Goal: Task Accomplishment & Management: Use online tool/utility

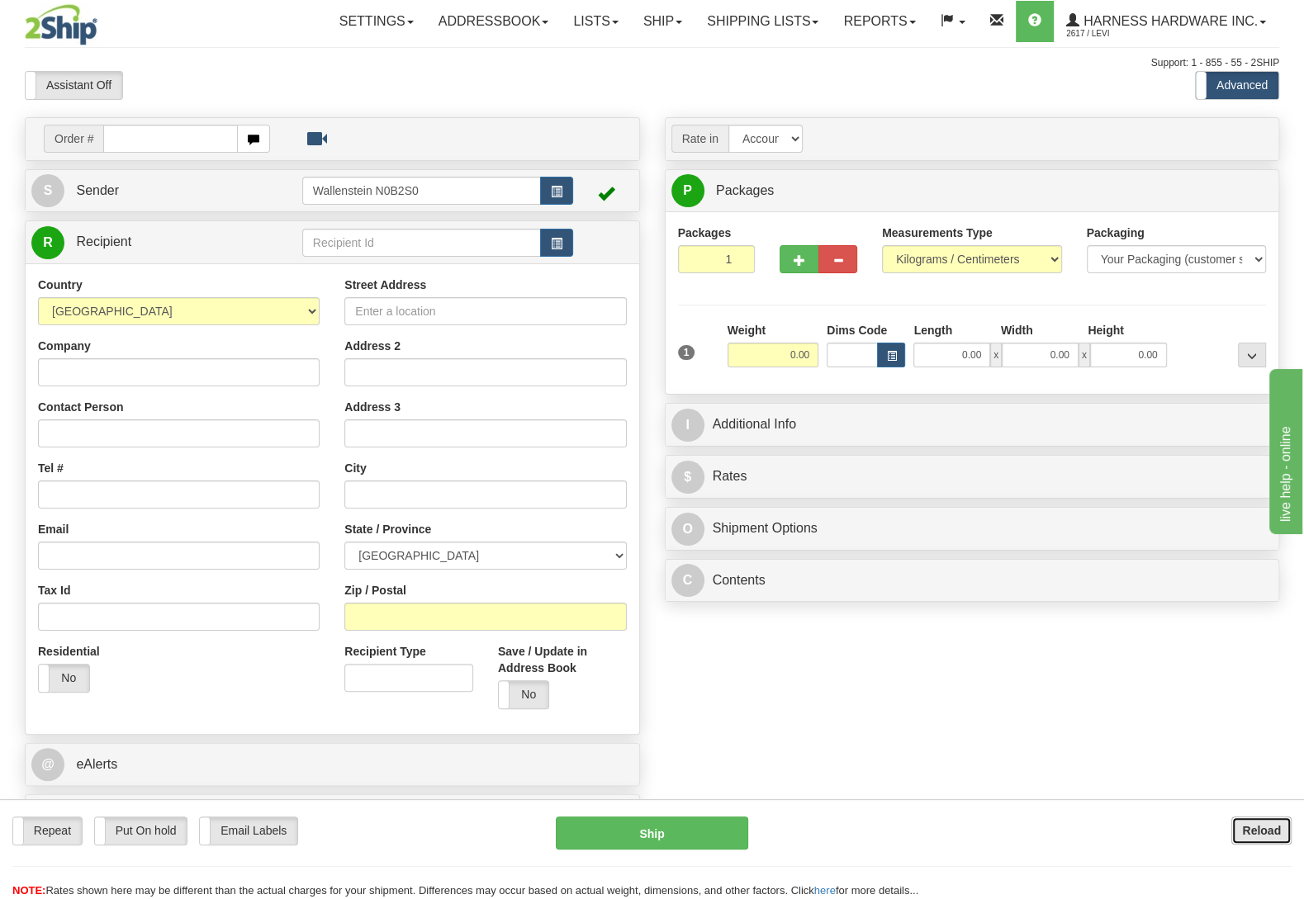
click at [1259, 834] on b "Reload" at bounding box center [1261, 830] width 39 height 13
click at [364, 252] on input "text" at bounding box center [421, 243] width 239 height 28
type input "A"
type input "a"
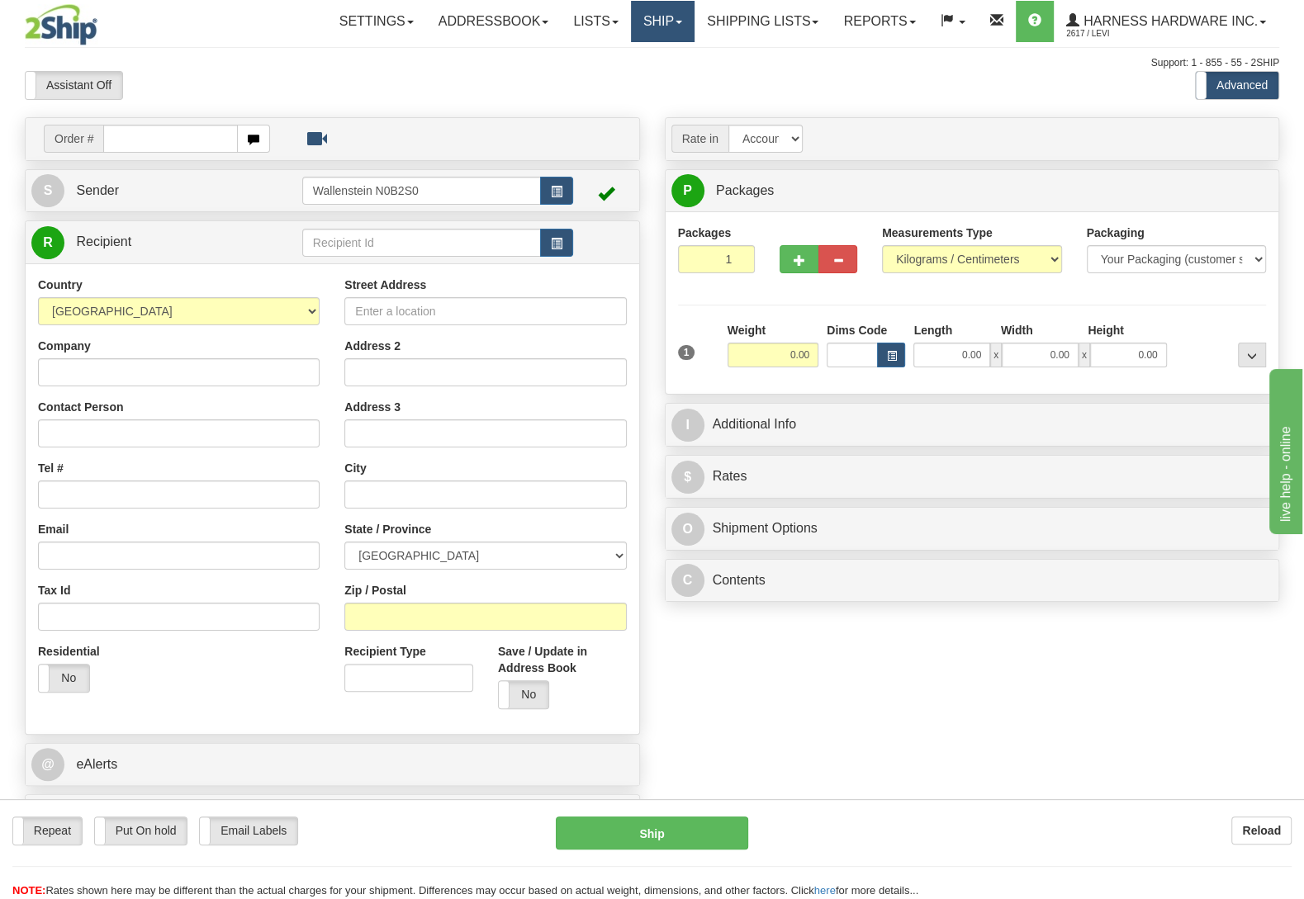
click at [665, 16] on link "Ship" at bounding box center [663, 21] width 64 height 41
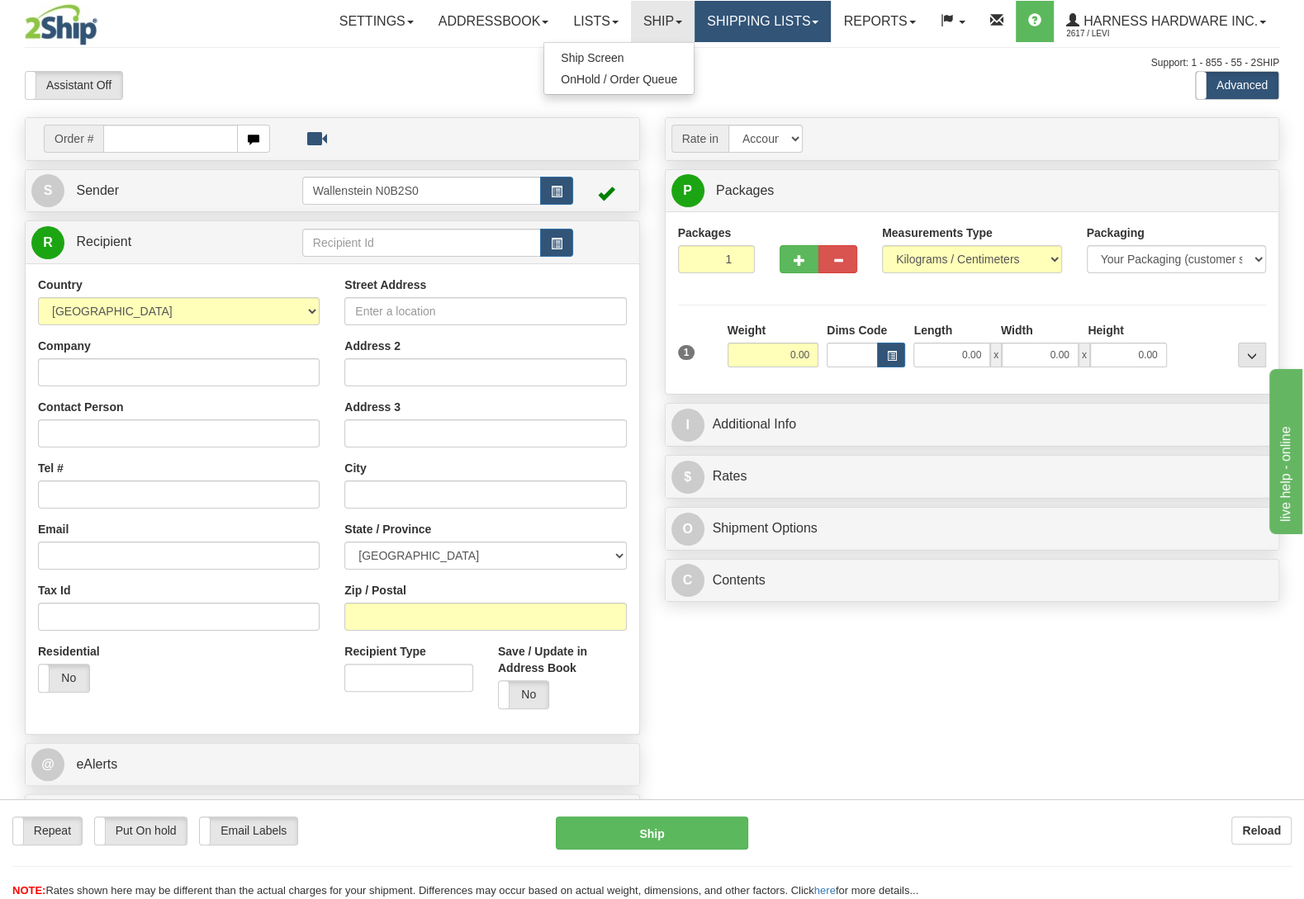
click at [726, 26] on link "Shipping lists" at bounding box center [762, 21] width 136 height 41
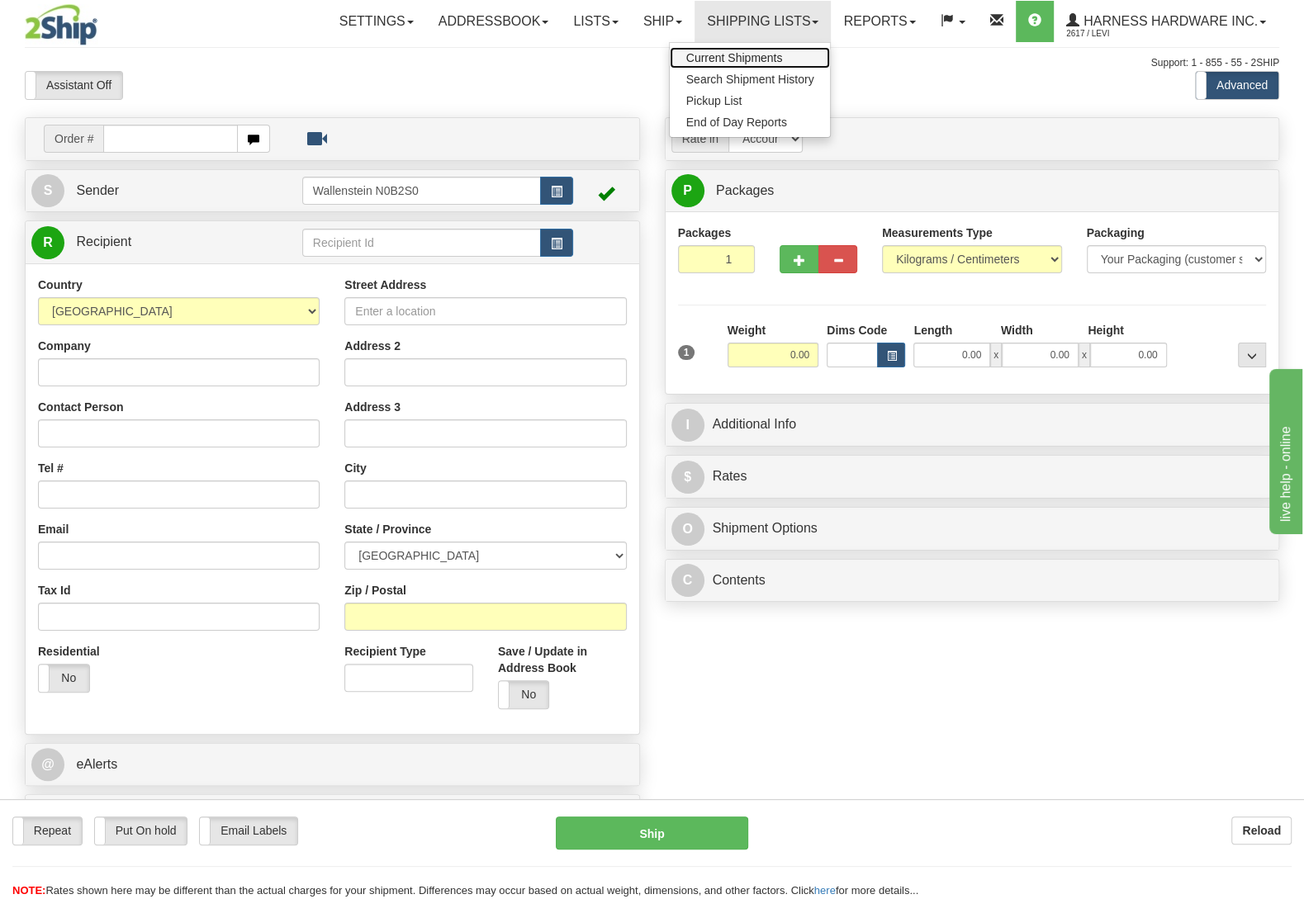
click at [727, 59] on span "Current Shipments" at bounding box center [734, 57] width 97 height 13
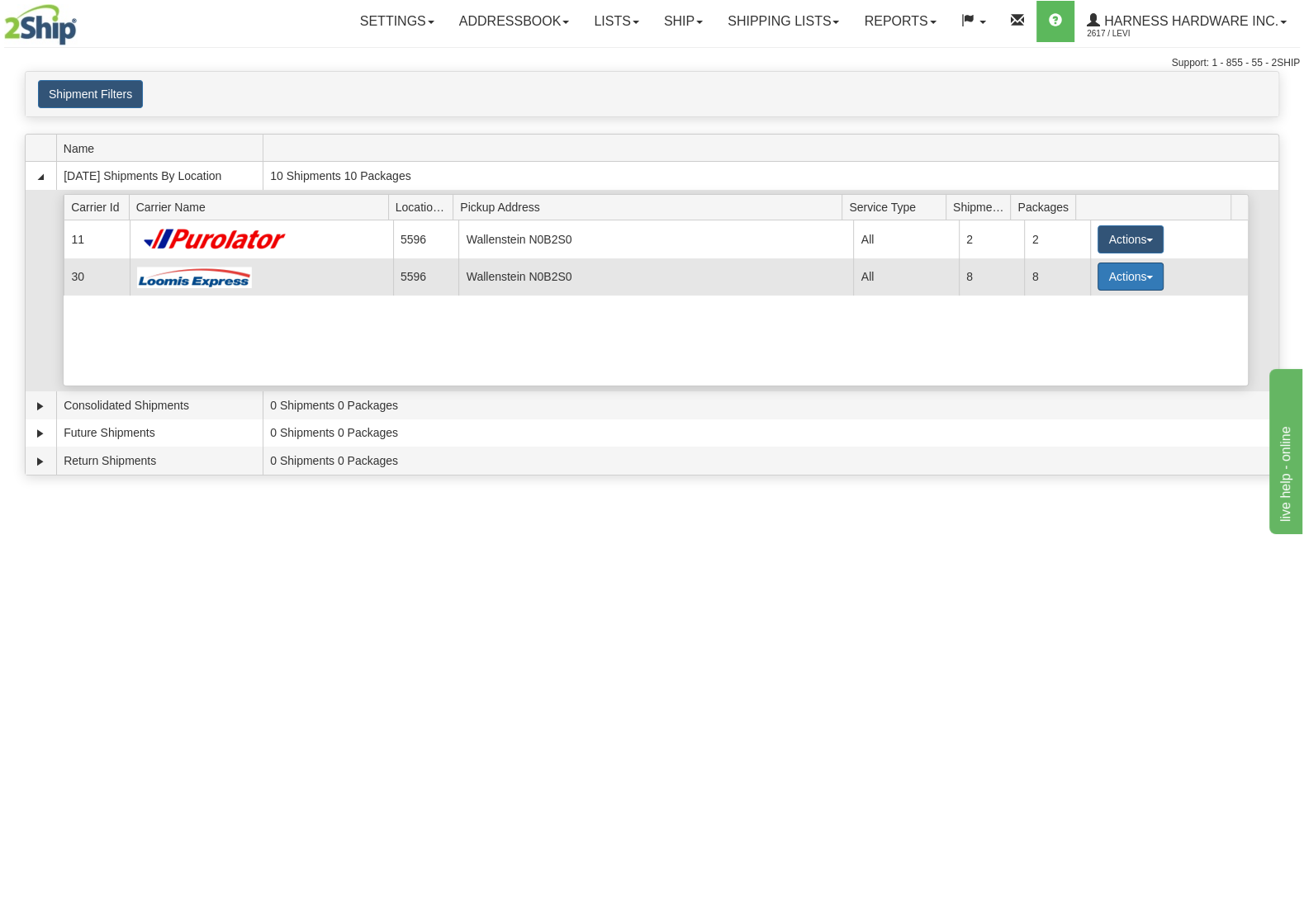
click at [1138, 283] on button "Actions" at bounding box center [1130, 277] width 66 height 28
click at [1084, 310] on span "Details" at bounding box center [1069, 307] width 45 height 12
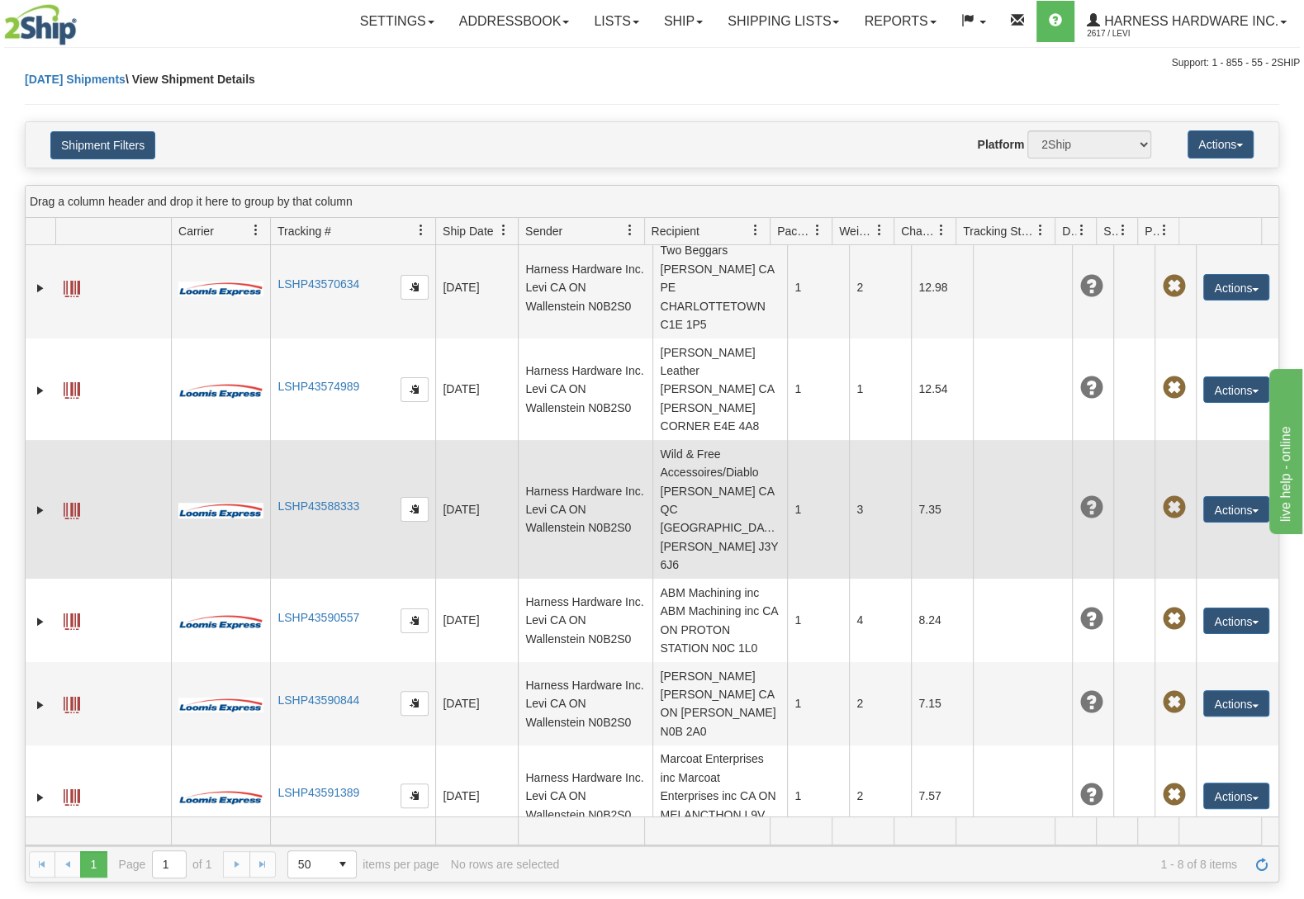
scroll to position [95, 0]
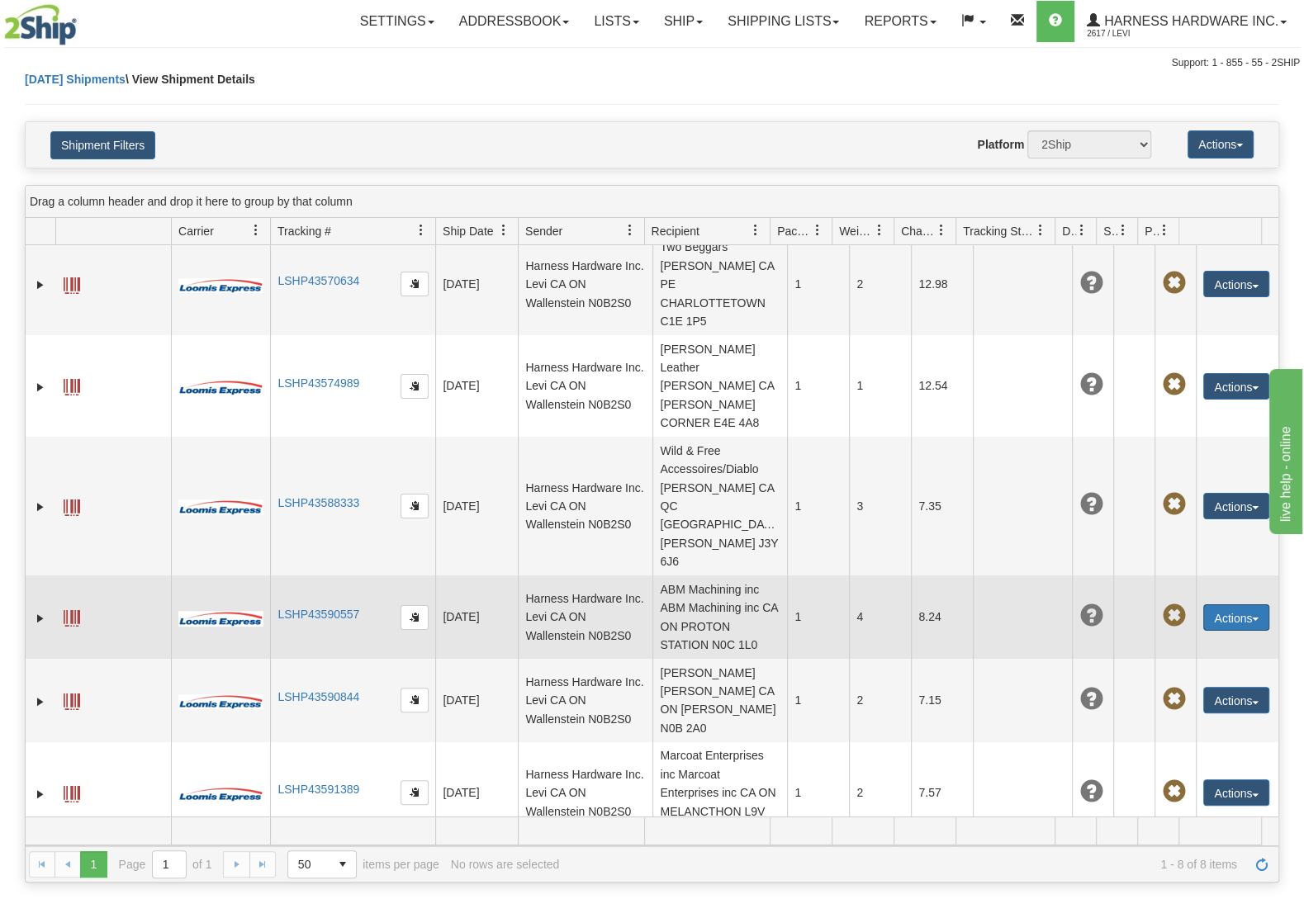
click at [1203, 604] on button "Actions" at bounding box center [1236, 617] width 66 height 26
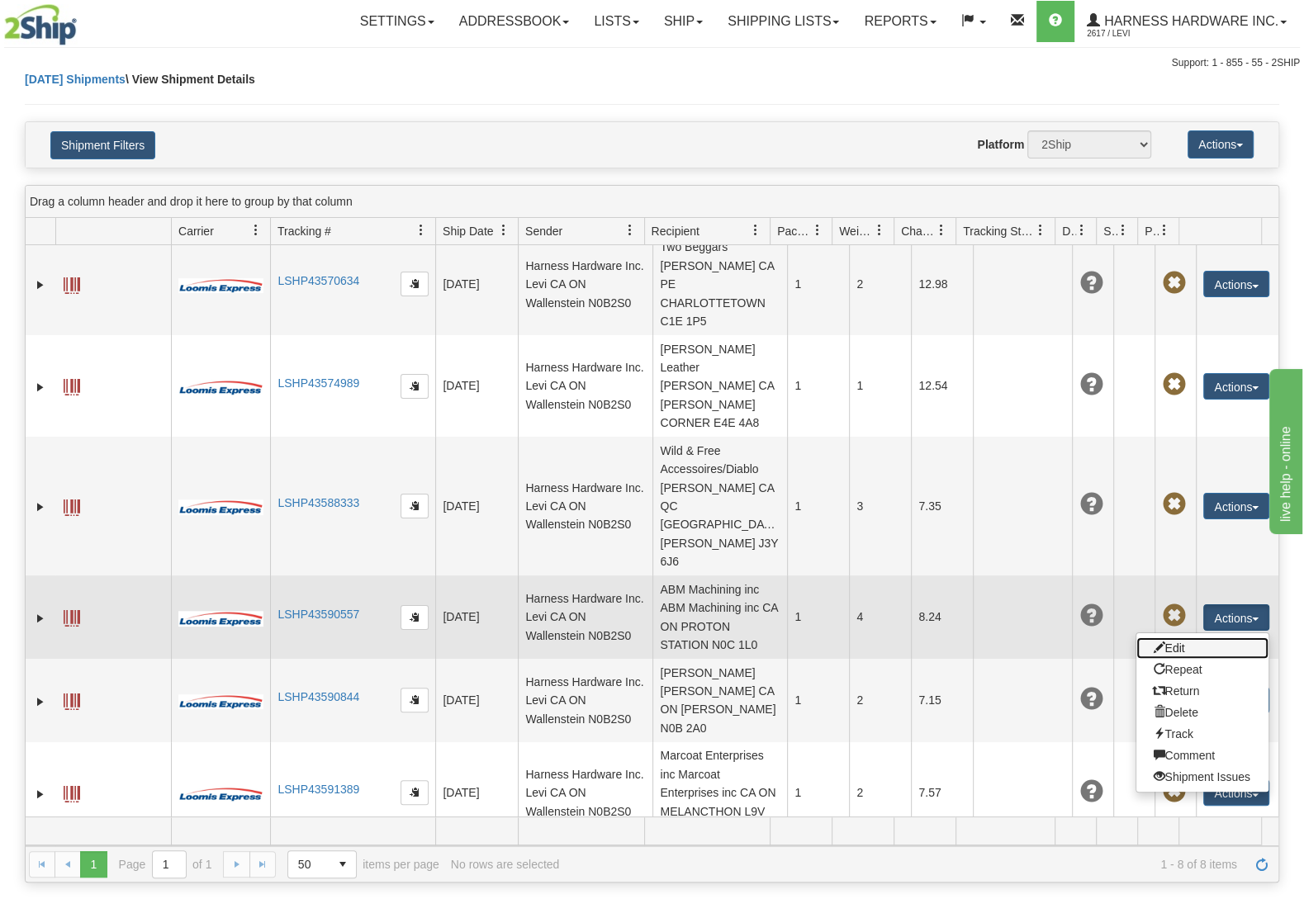
click at [1180, 638] on link "Edit" at bounding box center [1202, 648] width 132 height 21
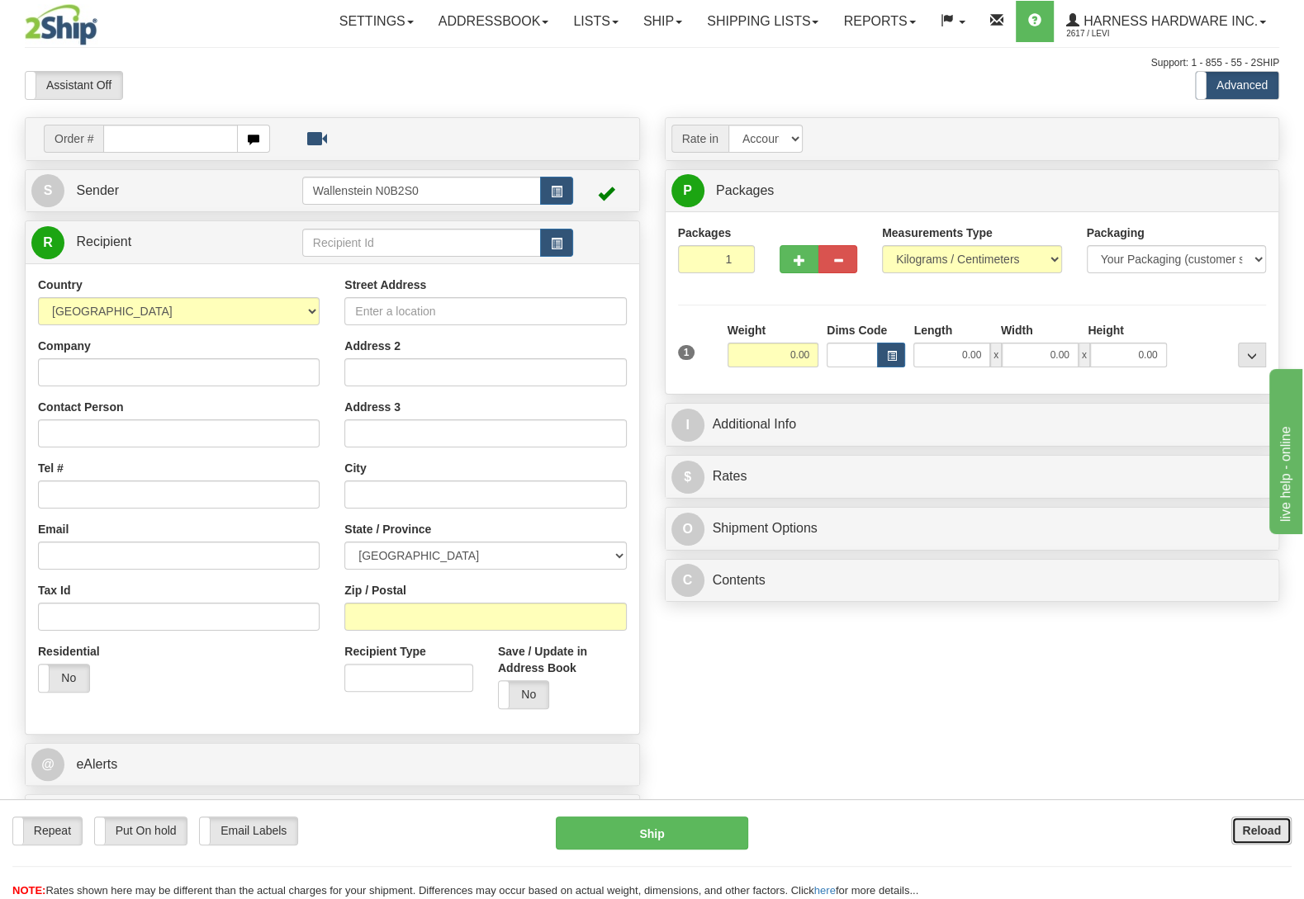
click at [1241, 822] on button "Reload" at bounding box center [1261, 831] width 60 height 28
click at [401, 240] on input "text" at bounding box center [421, 243] width 239 height 28
click at [380, 275] on div "ABMM" at bounding box center [416, 270] width 221 height 18
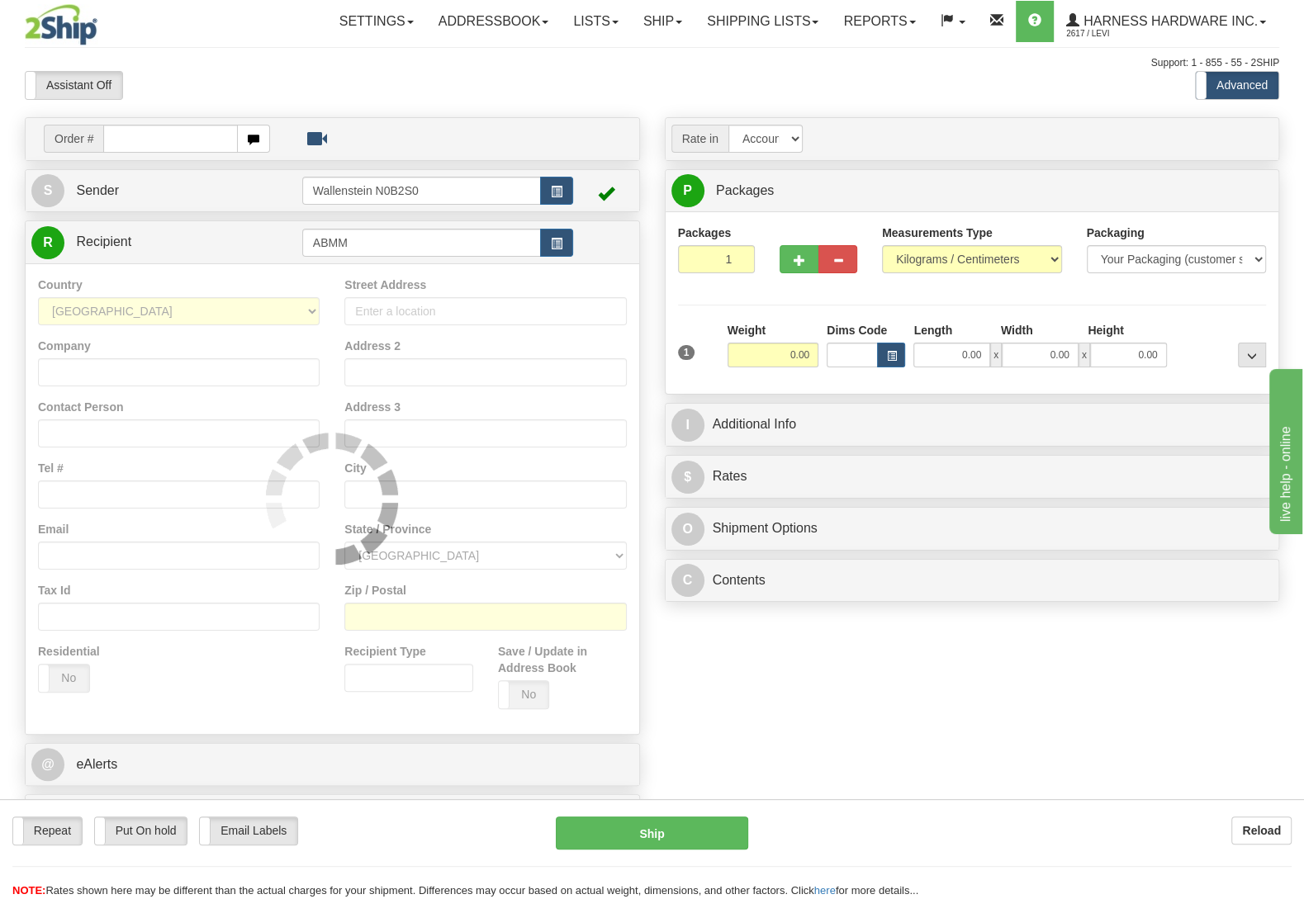
type input "ABMM"
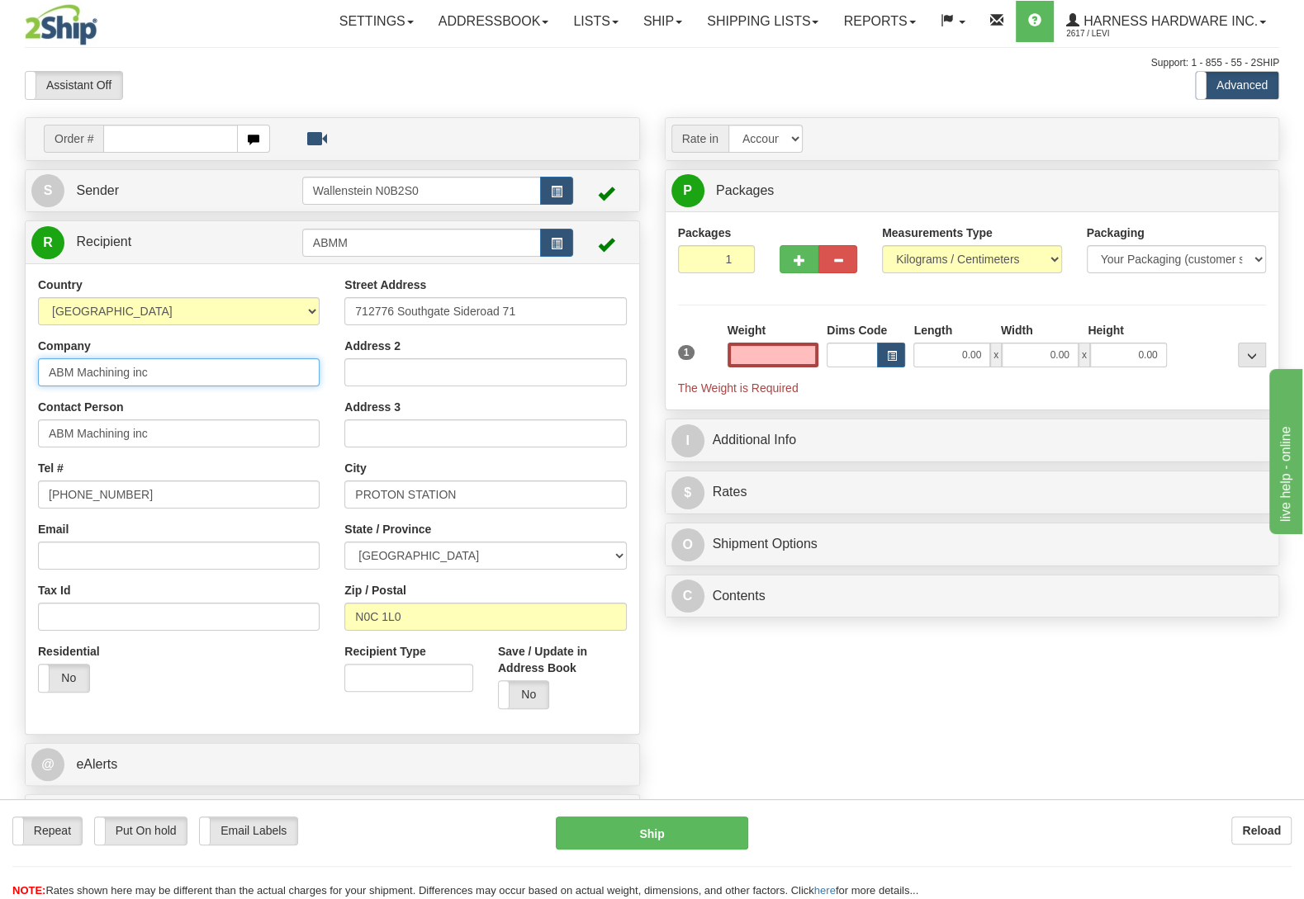
type input "0.00"
drag, startPoint x: 151, startPoint y: 374, endPoint x: 50, endPoint y: 380, distance: 100.9
click at [50, 380] on input "ABM Machining inc" at bounding box center [179, 372] width 282 height 28
drag, startPoint x: 514, startPoint y: 306, endPoint x: 265, endPoint y: 315, distance: 249.5
click at [344, 315] on input "712776 Southgate Sideroad 71" at bounding box center [485, 311] width 282 height 28
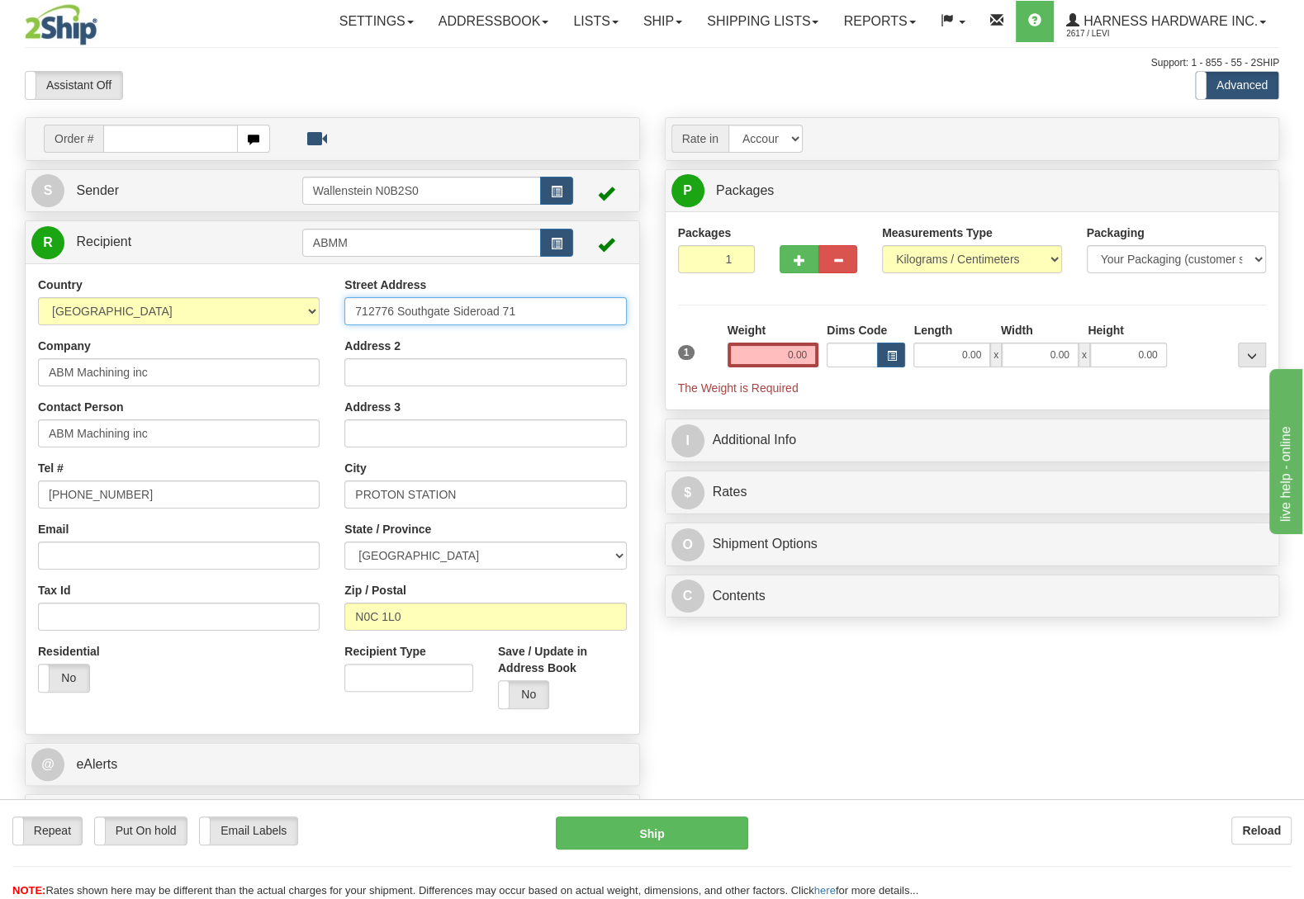
paste input "ABM Machining inc"
click at [484, 325] on input "ABM Machining inc" at bounding box center [485, 311] width 282 height 28
type input "A"
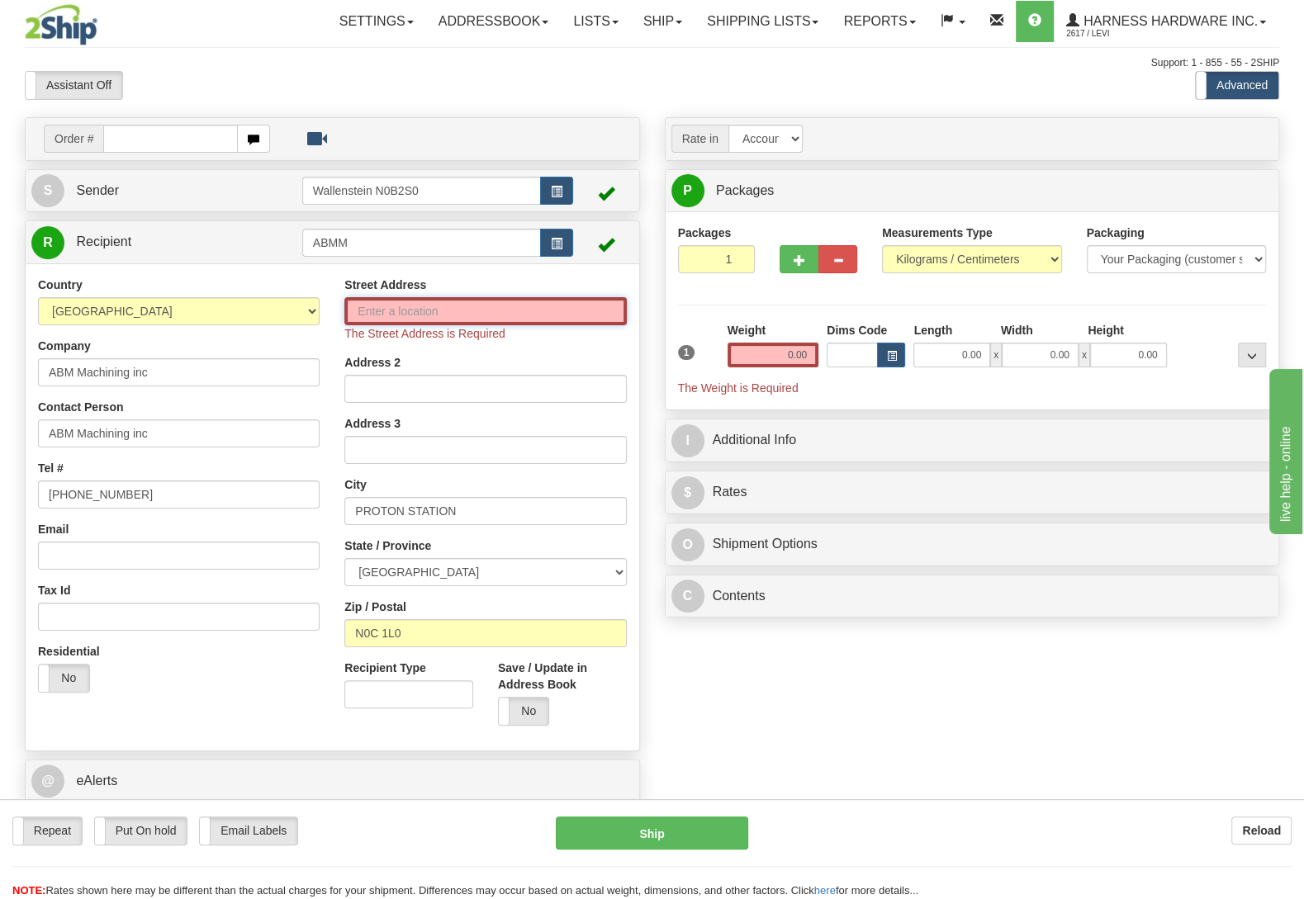
paste input "712776 southgate Sideroad 71"
type input "712776 southgate Sideroad 71"
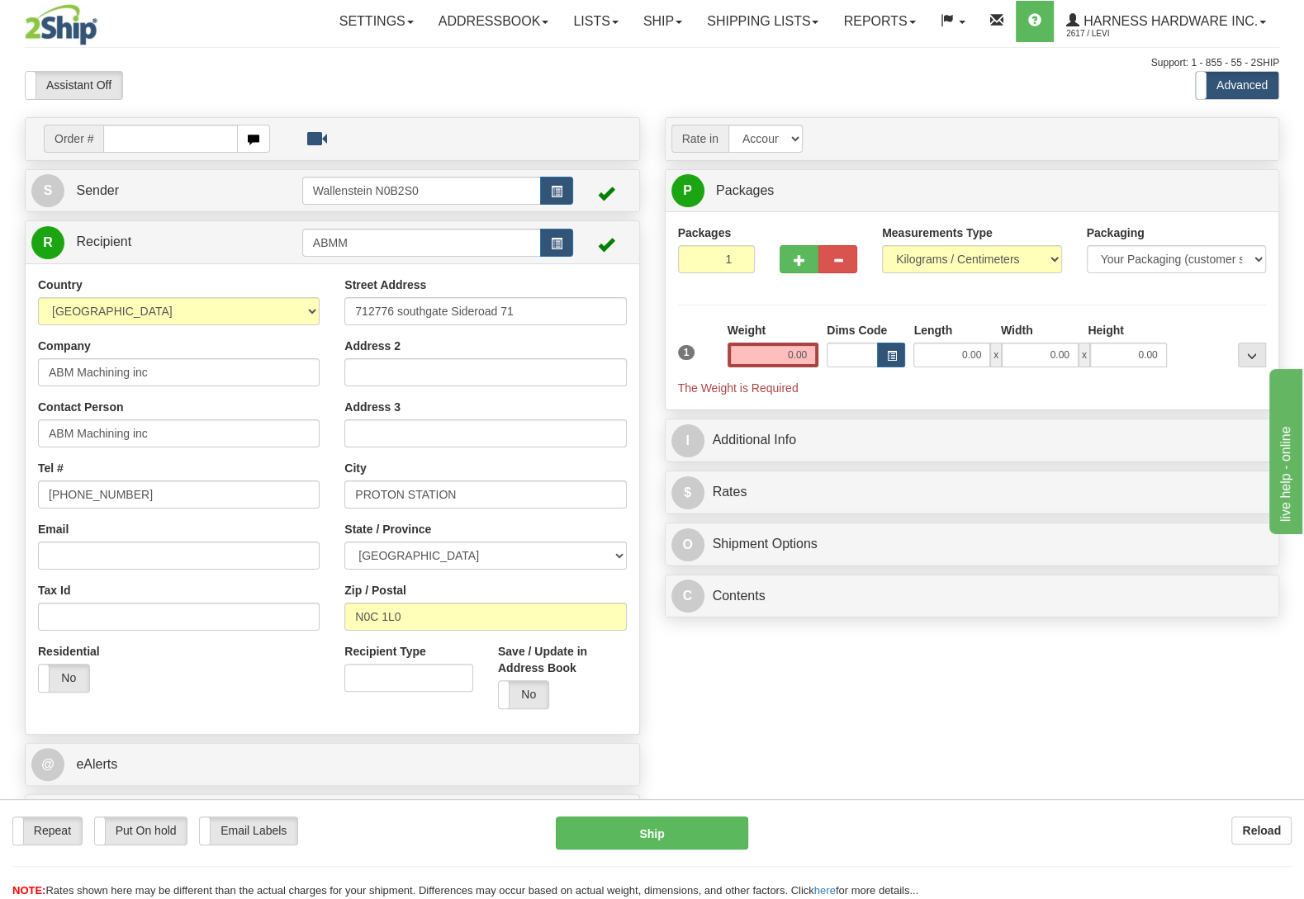
click at [747, 694] on div "Order # S Sender" at bounding box center [651, 482] width 1279 height 730
drag, startPoint x: 454, startPoint y: 495, endPoint x: 351, endPoint y: 502, distance: 103.4
click at [351, 502] on input "PROTON STATION" at bounding box center [485, 495] width 282 height 28
drag, startPoint x: 386, startPoint y: 619, endPoint x: 353, endPoint y: 626, distance: 33.9
click at [353, 626] on input "N0C 1L0" at bounding box center [485, 617] width 282 height 28
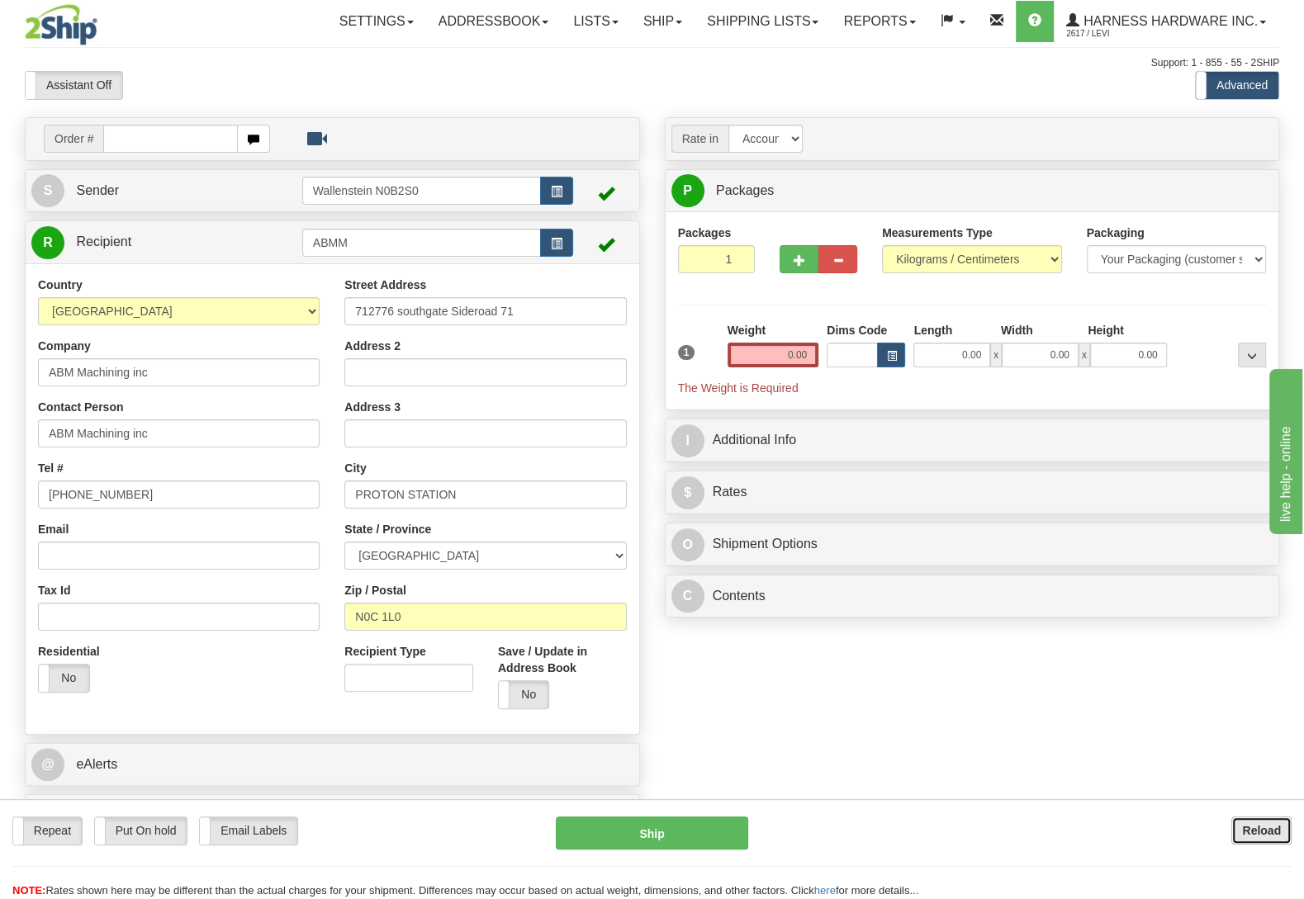
click at [1277, 820] on button "Reload" at bounding box center [1261, 831] width 60 height 28
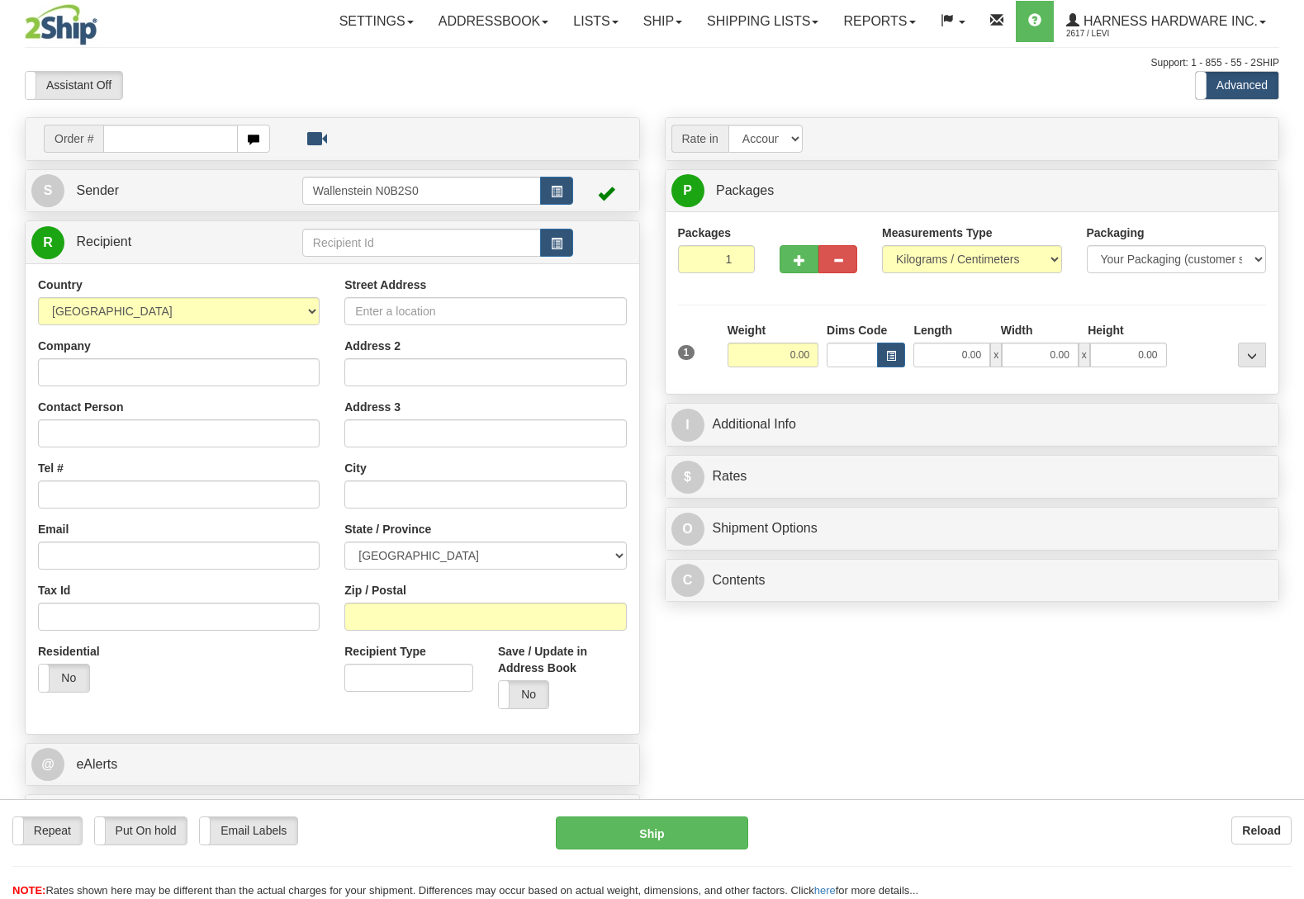
click at [363, 236] on input "text" at bounding box center [421, 243] width 239 height 28
type input "M"
click at [710, 19] on link "Shipping lists" at bounding box center [762, 21] width 136 height 41
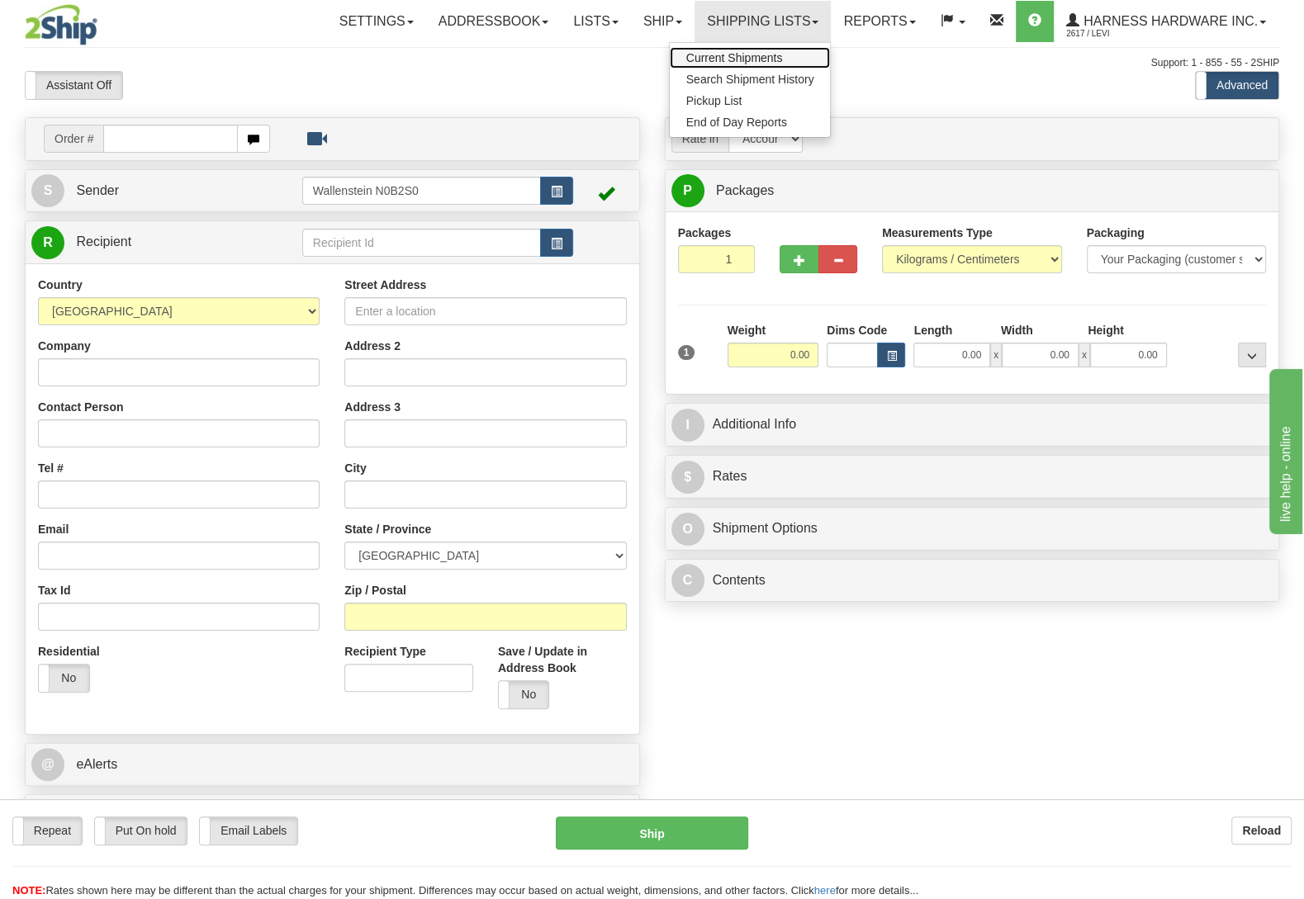
click at [710, 55] on span "Current Shipments" at bounding box center [734, 57] width 97 height 13
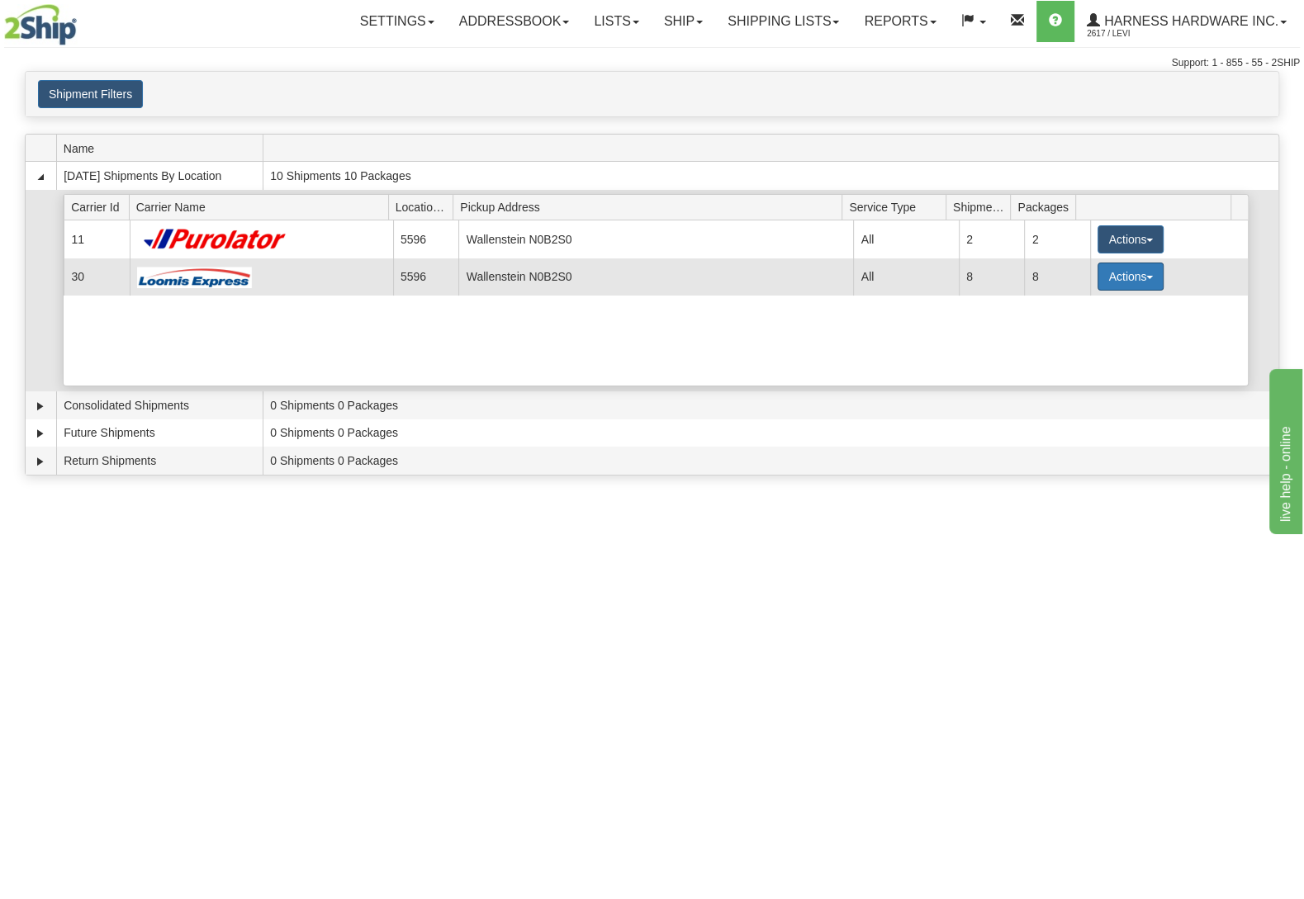
click at [1131, 272] on button "Actions" at bounding box center [1130, 277] width 66 height 28
click at [1088, 308] on span "Details" at bounding box center [1069, 307] width 45 height 12
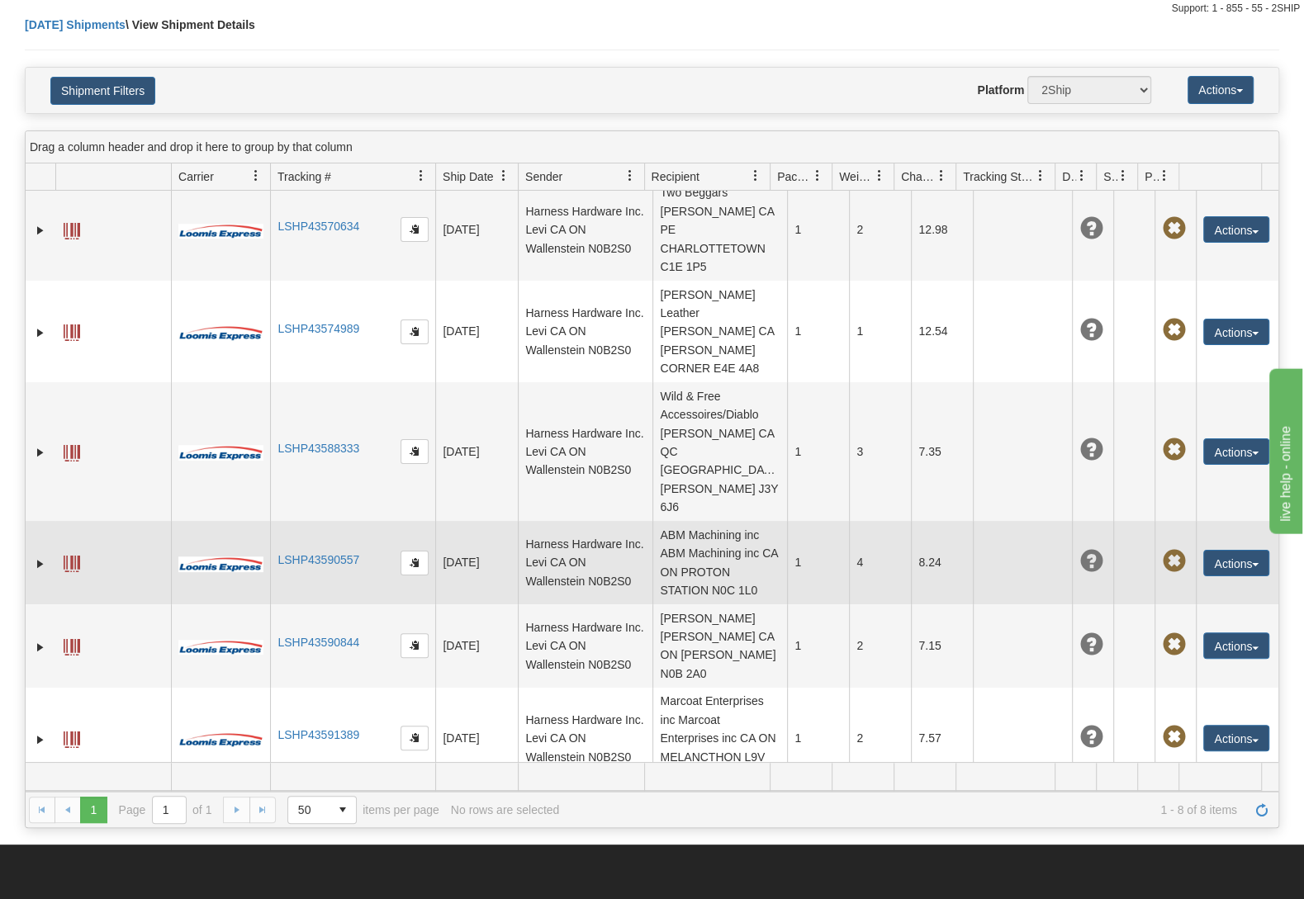
scroll to position [87, 0]
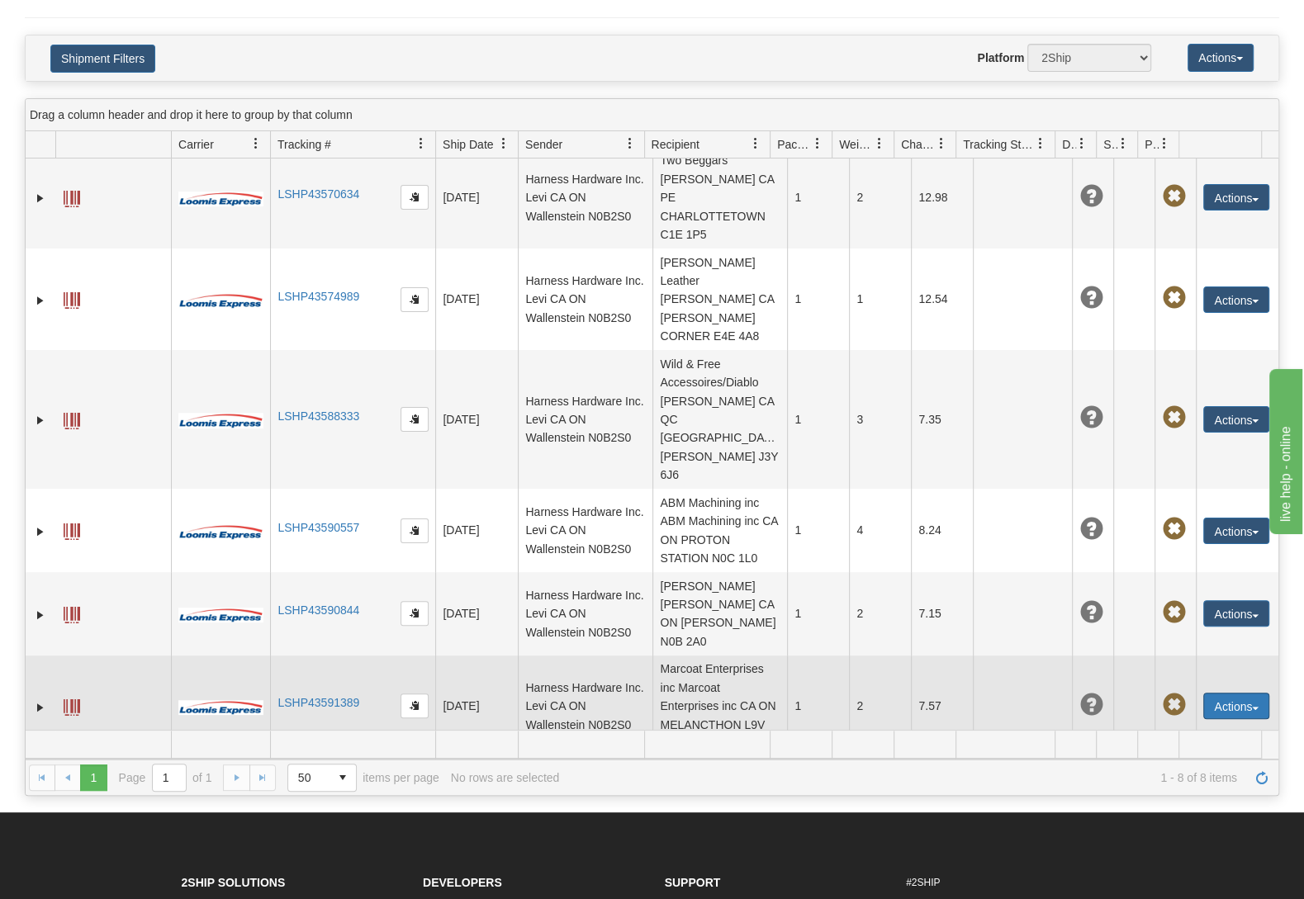
click at [1214, 693] on button "Actions" at bounding box center [1236, 706] width 66 height 26
click at [1192, 726] on link "Edit" at bounding box center [1202, 736] width 132 height 21
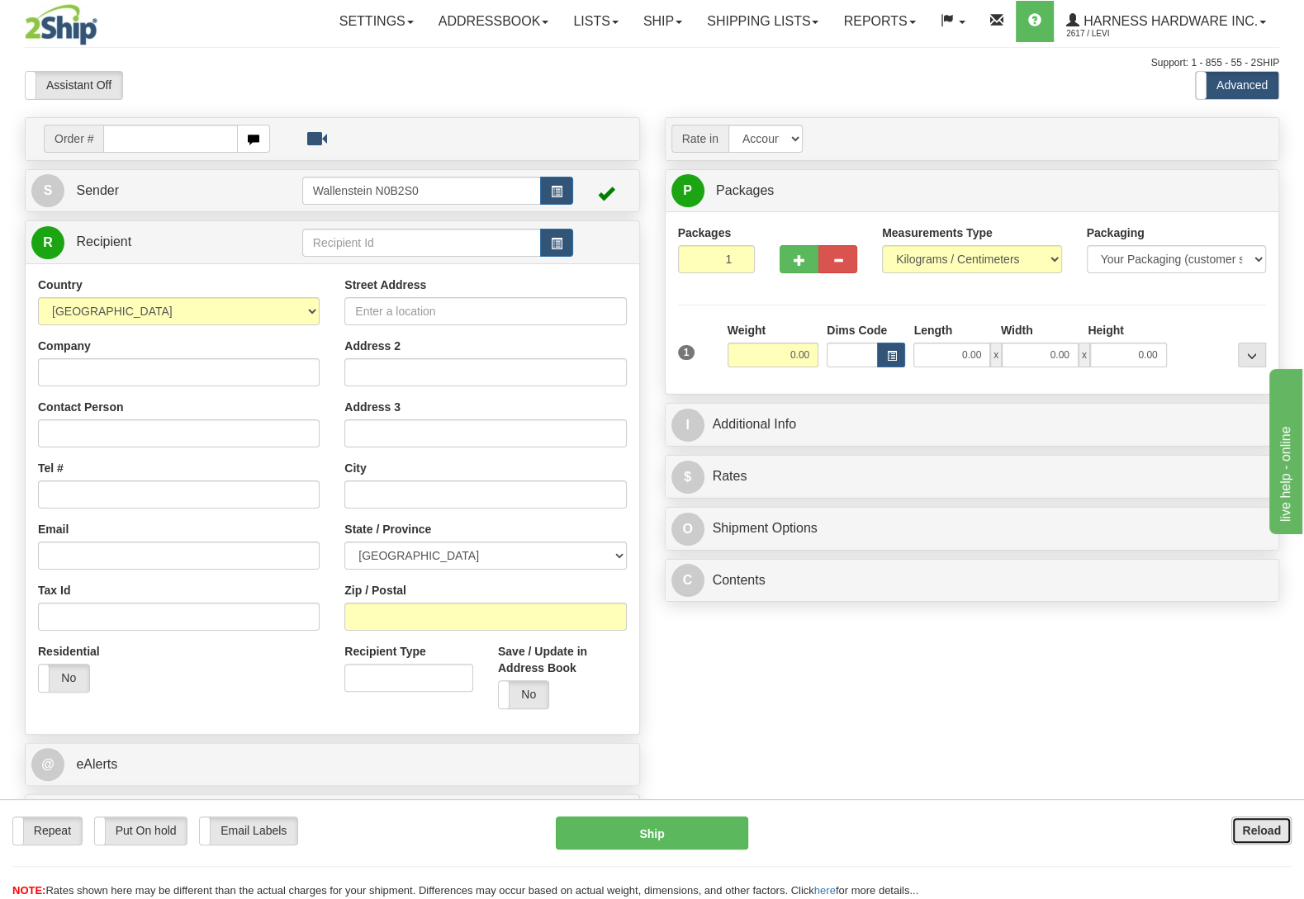
click at [1264, 837] on button "Reload" at bounding box center [1261, 831] width 60 height 28
click at [374, 240] on input "text" at bounding box center [421, 243] width 239 height 28
click at [355, 268] on div "MARCOE" at bounding box center [416, 270] width 221 height 18
type input "MARCOE"
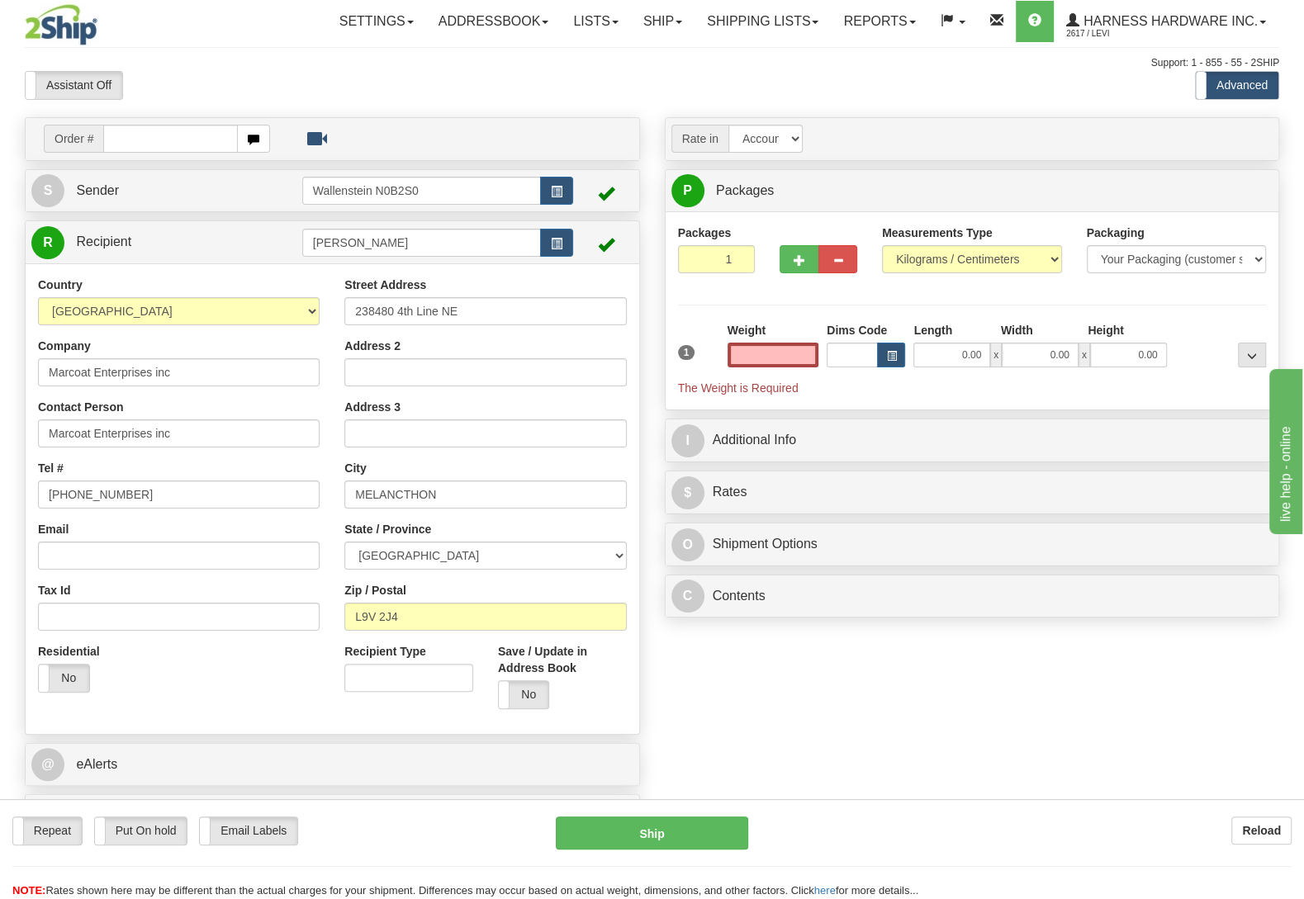
type input "0.00"
drag, startPoint x: 165, startPoint y: 376, endPoint x: 127, endPoint y: 374, distance: 38.0
click at [127, 374] on input "Marcoat Enterprises inc" at bounding box center [179, 372] width 282 height 28
click at [173, 374] on input "Marcoat Enterprises inc" at bounding box center [179, 372] width 282 height 28
drag, startPoint x: 173, startPoint y: 374, endPoint x: 69, endPoint y: 368, distance: 104.2
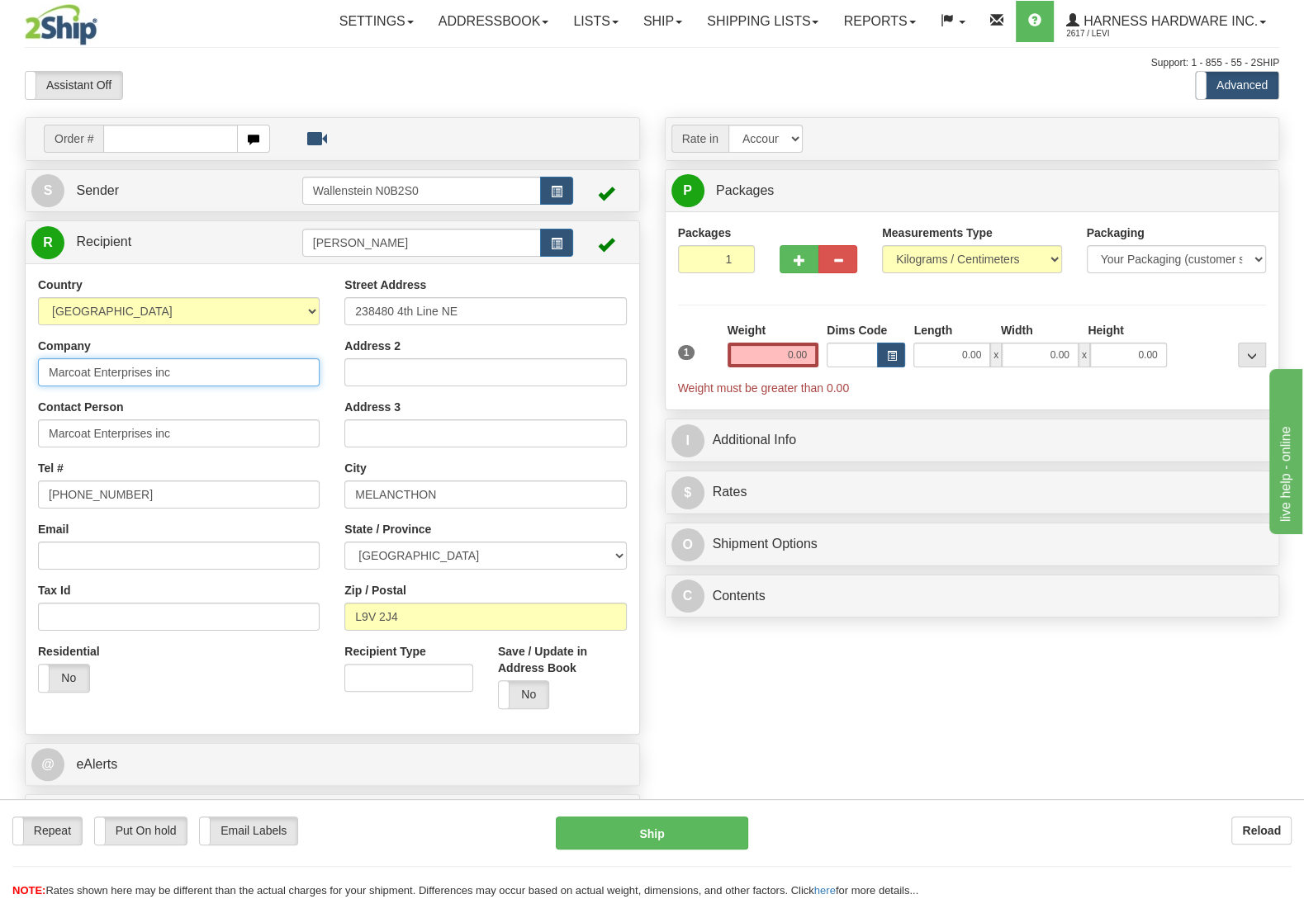
click at [69, 368] on input "Marcoat Enterprises inc" at bounding box center [179, 372] width 282 height 28
drag, startPoint x: 457, startPoint y: 310, endPoint x: 350, endPoint y: 313, distance: 107.4
click at [350, 313] on input "238480 4th Line NE" at bounding box center [485, 311] width 282 height 28
click at [956, 694] on div "Order # S Sender" at bounding box center [651, 482] width 1279 height 730
drag, startPoint x: 432, startPoint y: 495, endPoint x: 351, endPoint y: 487, distance: 81.3
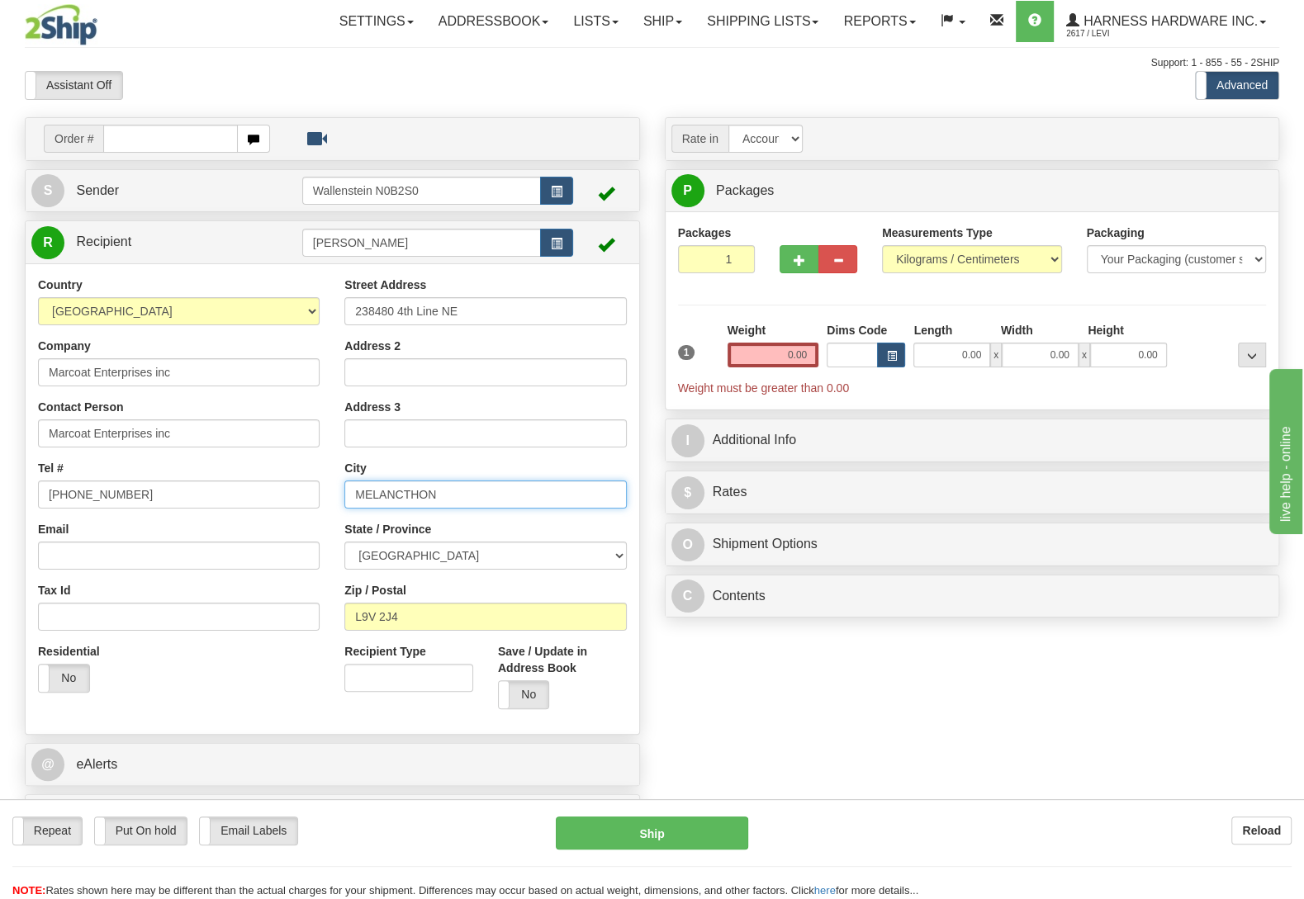
click at [351, 487] on input "MELANCTHON" at bounding box center [485, 495] width 282 height 28
drag, startPoint x: 397, startPoint y: 619, endPoint x: 351, endPoint y: 619, distance: 46.3
click at [351, 619] on input "L9V 2J4" at bounding box center [485, 617] width 282 height 28
click at [1276, 822] on button "Reload" at bounding box center [1261, 831] width 60 height 28
